Goal: Task Accomplishment & Management: Complete application form

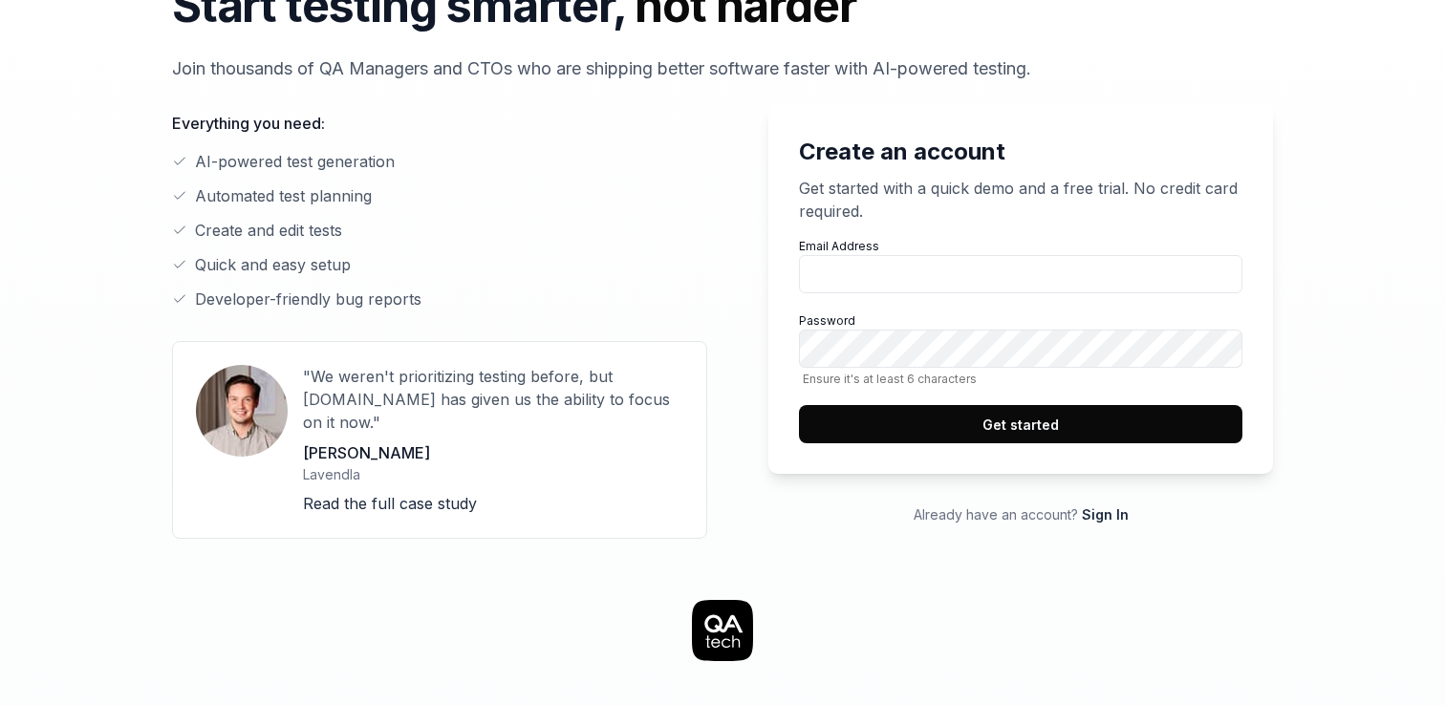
scroll to position [143, 0]
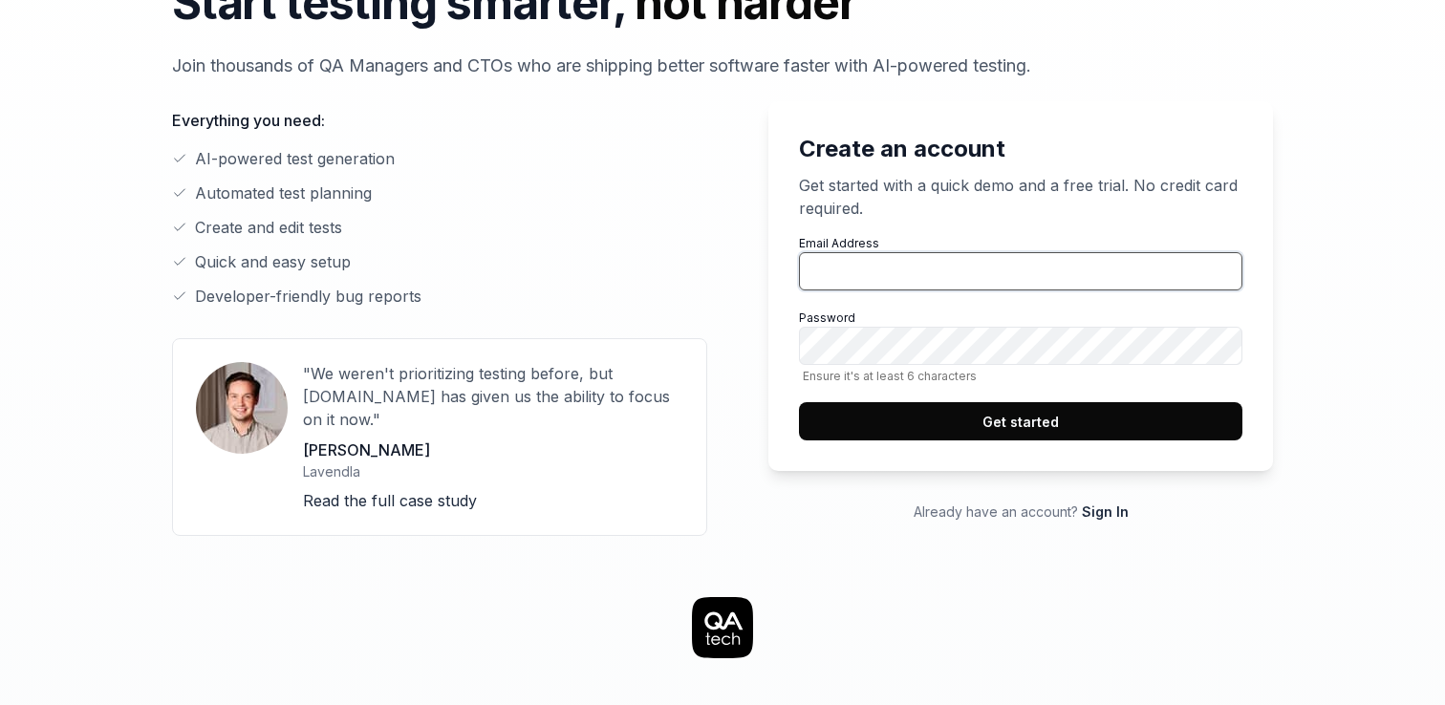
click at [908, 257] on input "Email Address" at bounding box center [1020, 271] width 443 height 38
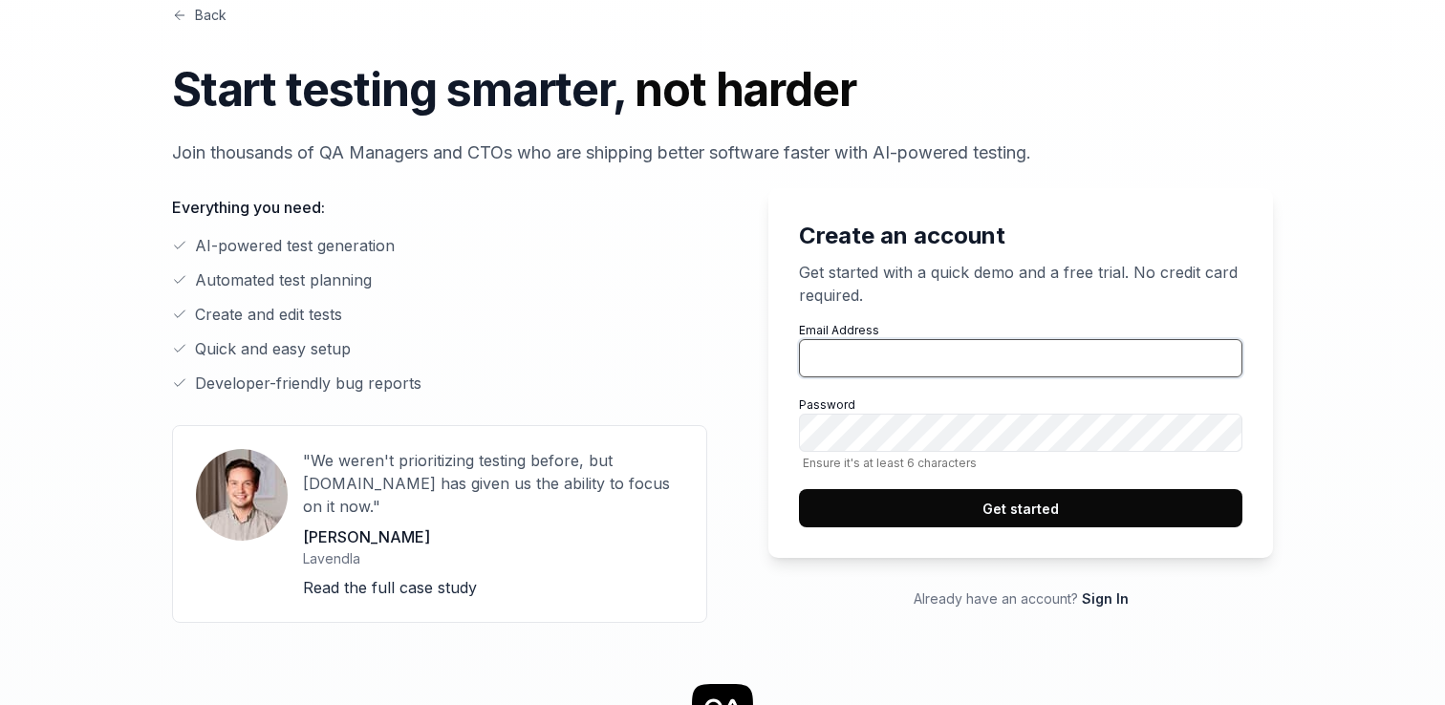
scroll to position [0, 0]
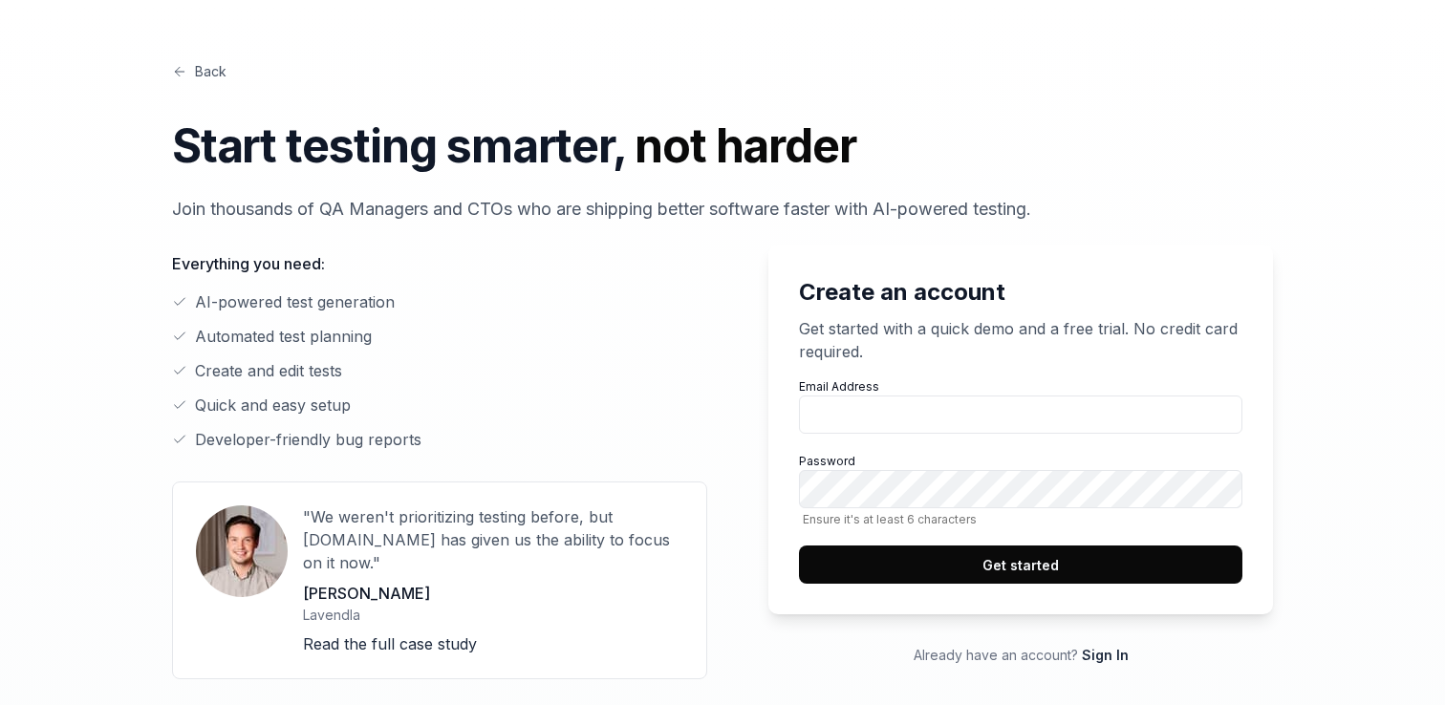
click at [225, 75] on link "Back" at bounding box center [199, 71] width 54 height 20
click at [880, 420] on input "Email Address" at bounding box center [1020, 415] width 443 height 38
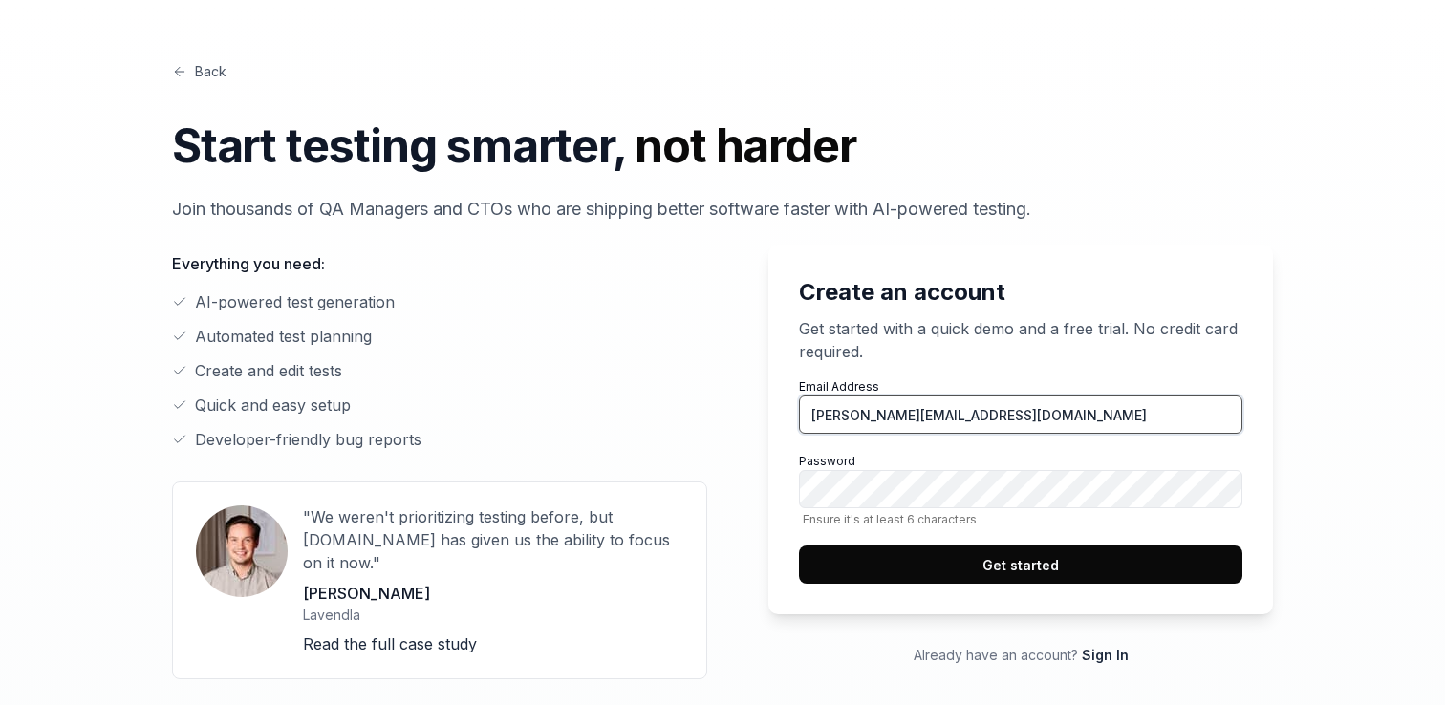
type input "fredrik+test@mellandertest.com"
click at [1057, 555] on button "Get started" at bounding box center [1020, 565] width 443 height 38
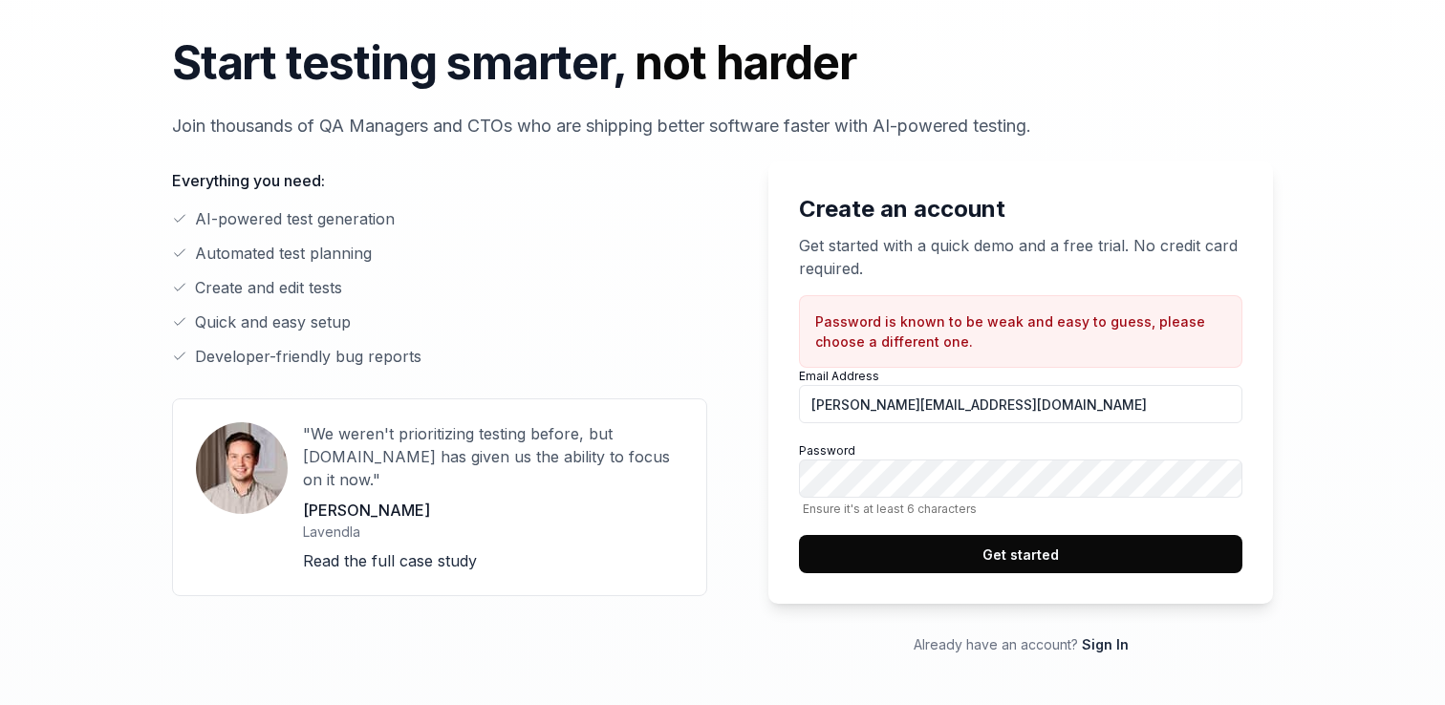
scroll to position [84, 0]
click at [905, 545] on button "Get started" at bounding box center [1020, 553] width 443 height 38
click at [948, 536] on button "Get started" at bounding box center [1020, 553] width 443 height 38
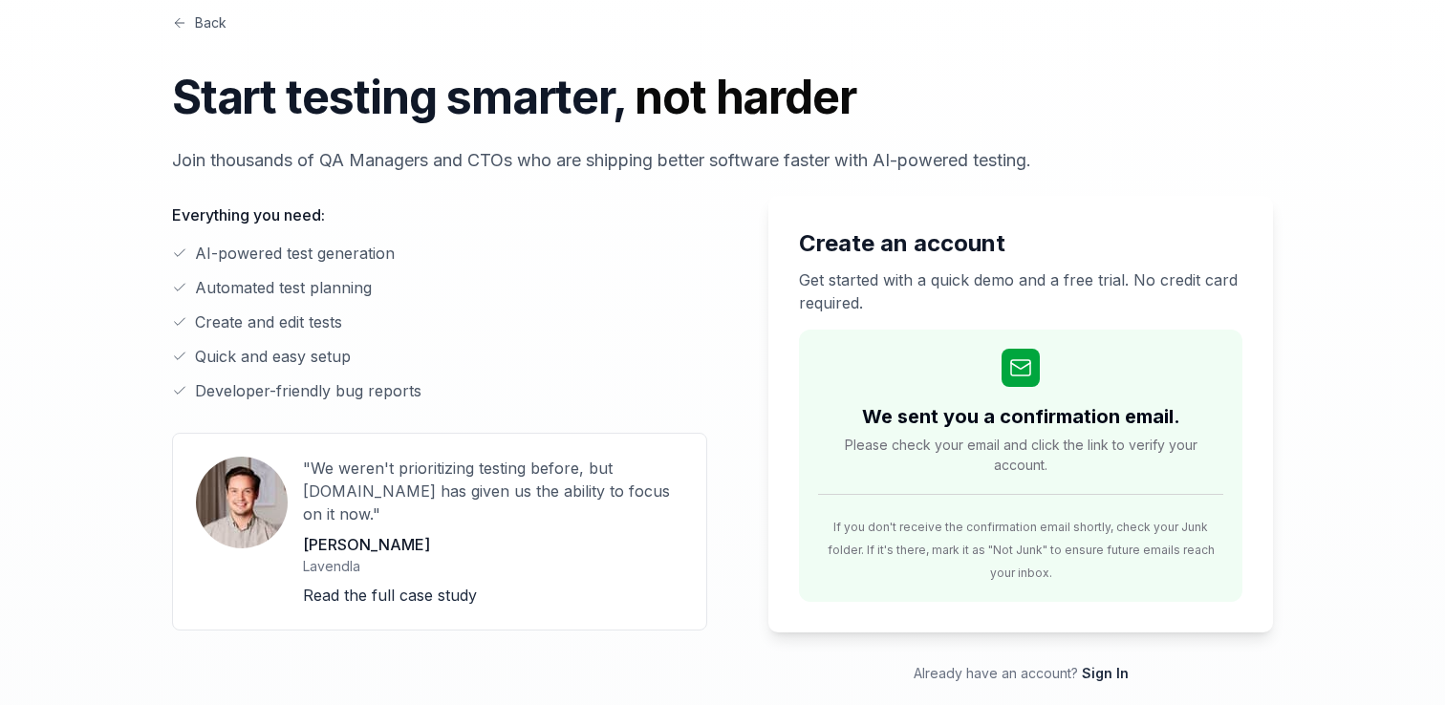
scroll to position [43, 0]
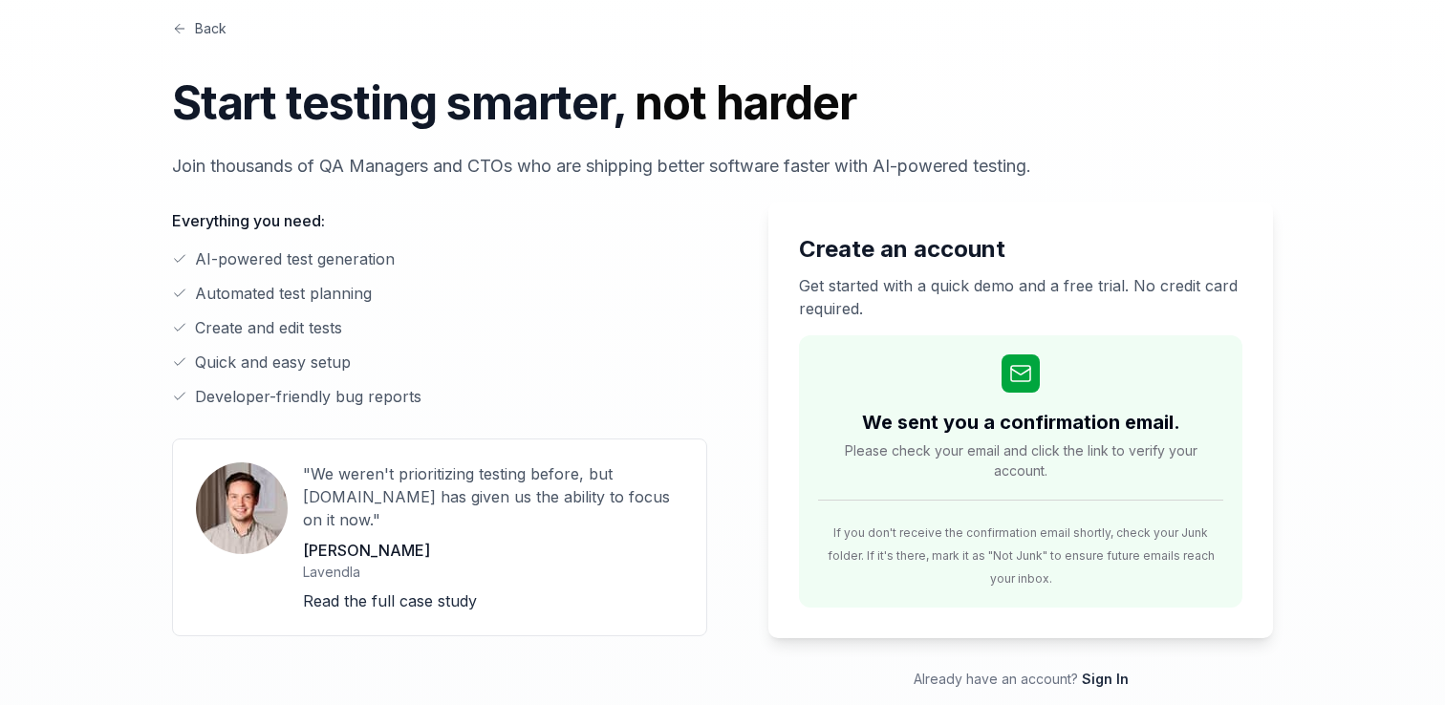
click at [210, 35] on link "Back" at bounding box center [199, 28] width 54 height 20
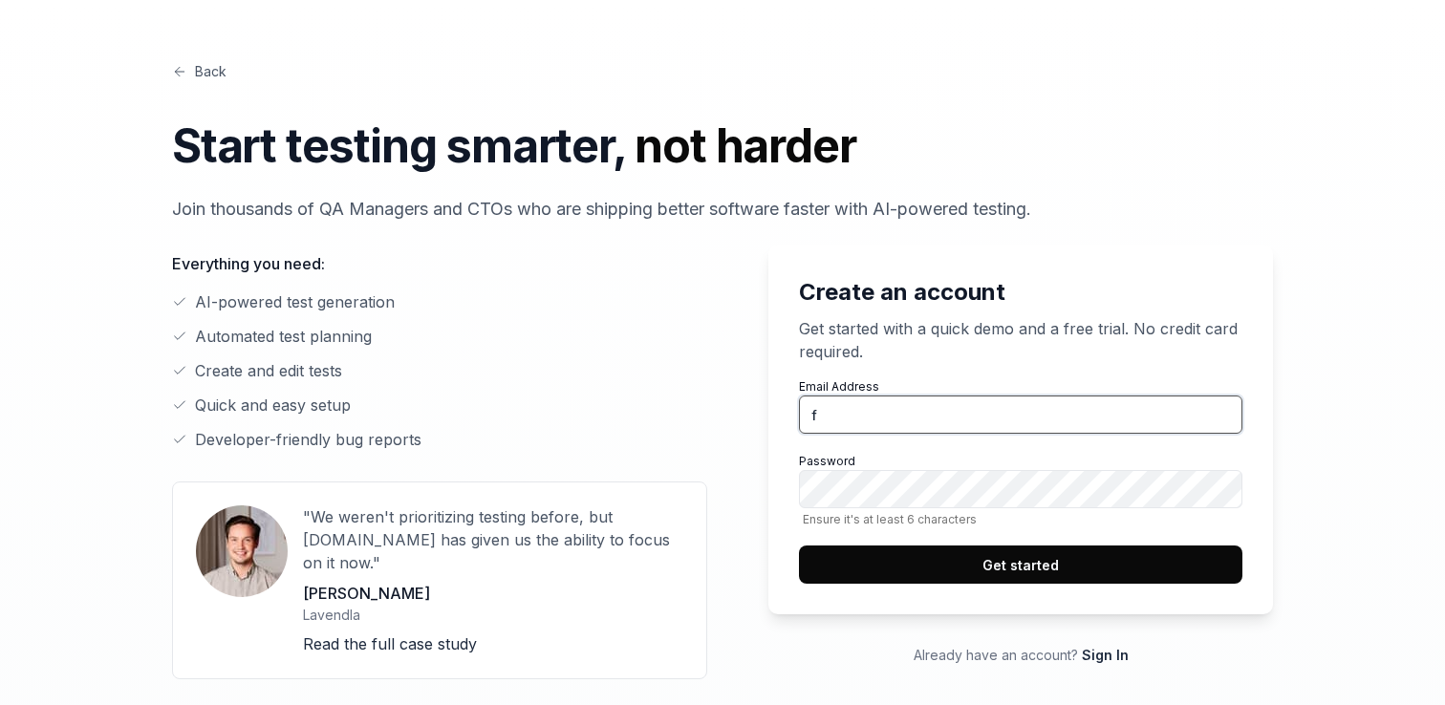
click at [931, 425] on input "f" at bounding box center [1020, 415] width 443 height 38
type input "[EMAIL_ADDRESS][PERSON_NAME][DOMAIN_NAME]"
click at [940, 548] on button "Get started" at bounding box center [1020, 565] width 443 height 38
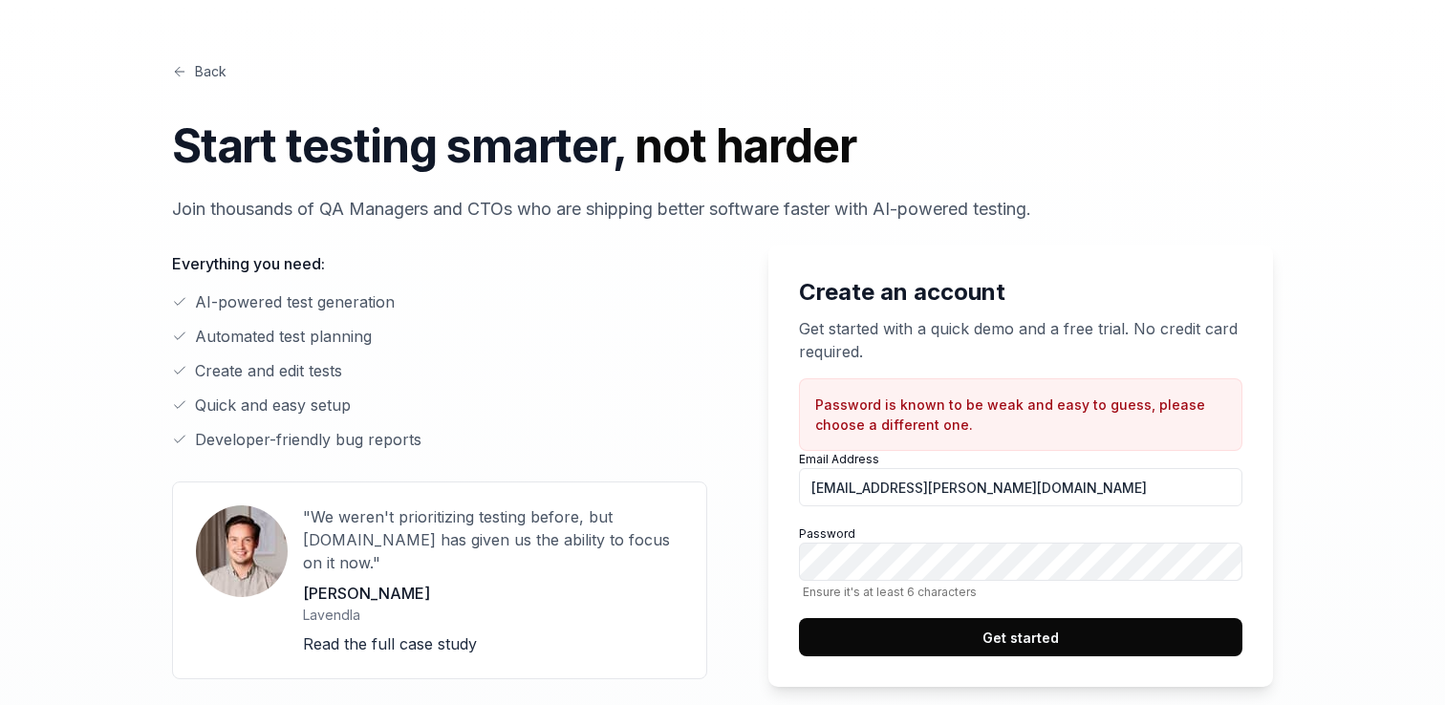
click at [969, 629] on button "Get started" at bounding box center [1020, 637] width 443 height 38
